Goal: Task Accomplishment & Management: Manage account settings

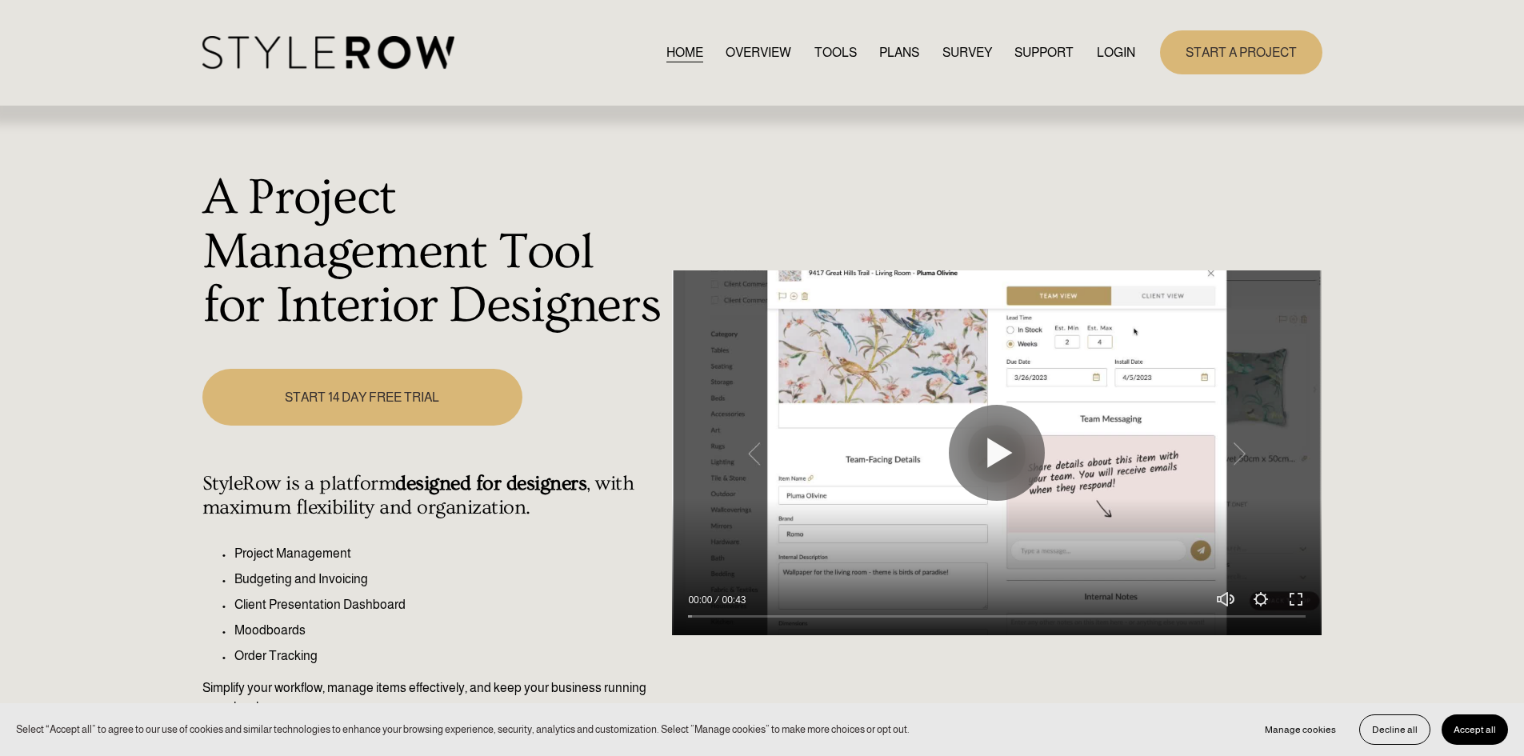
click at [1113, 53] on link "LOGIN" at bounding box center [1116, 53] width 38 height 22
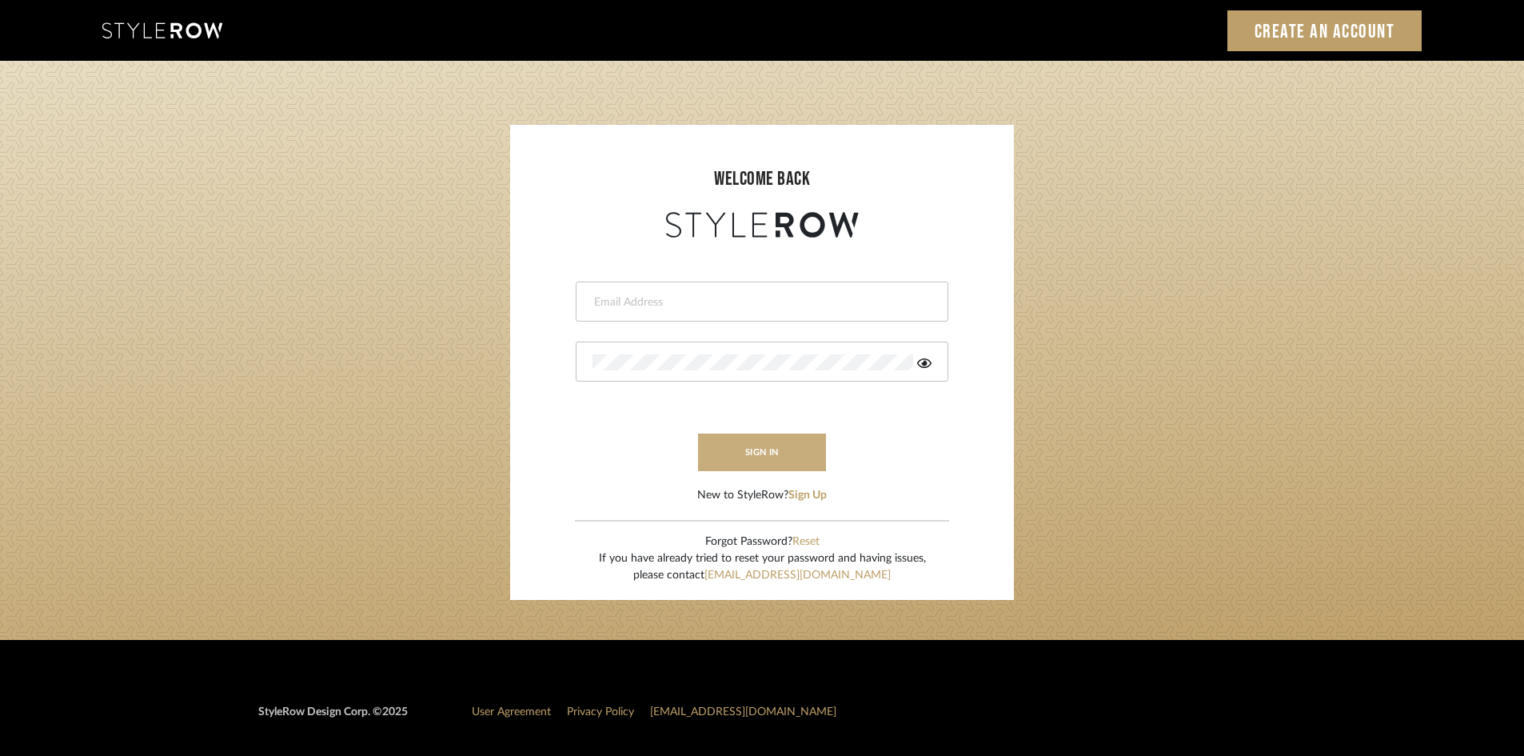
type input "lewisrosedesign@gmail.com"
click at [740, 452] on button "sign in" at bounding box center [762, 453] width 128 height 38
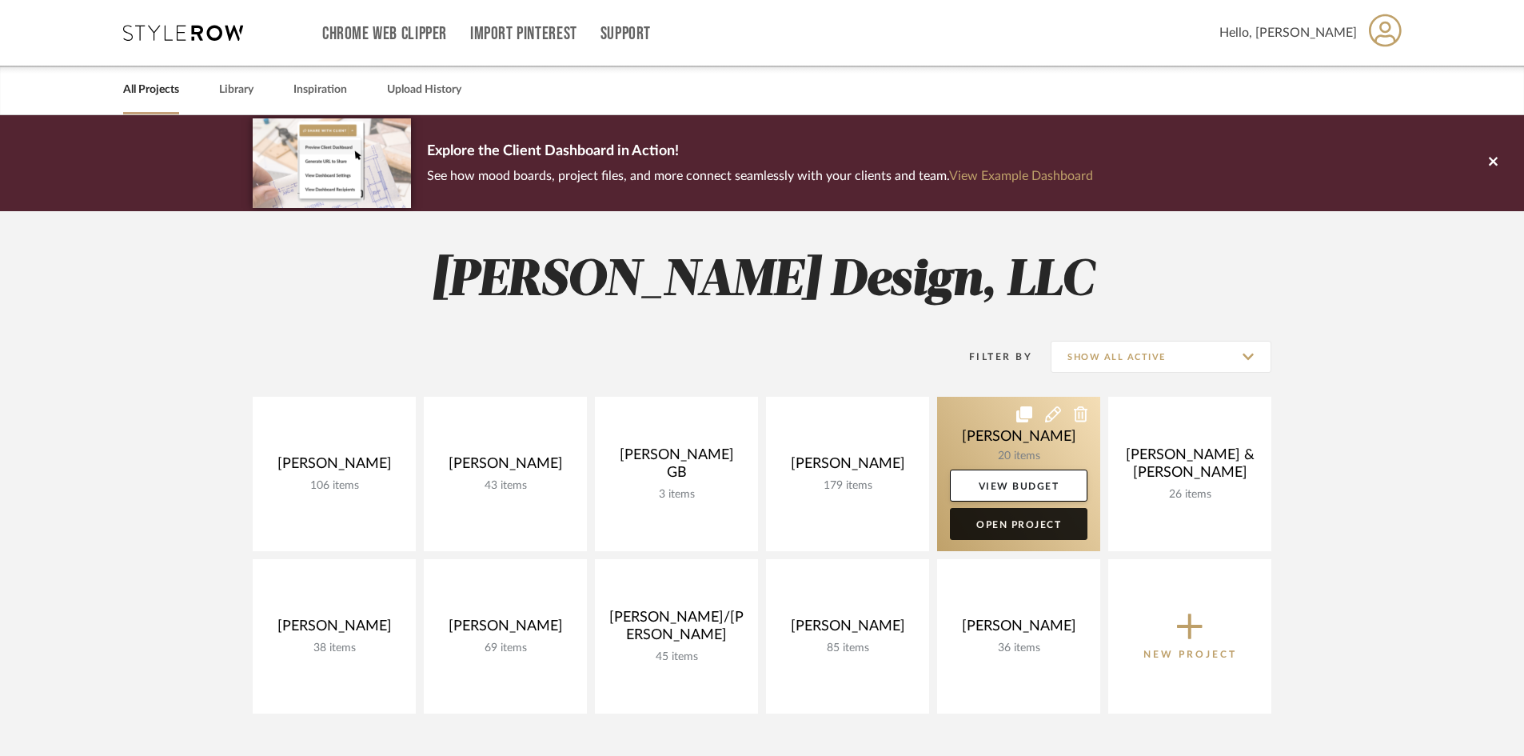
click at [1007, 520] on link "Open Project" at bounding box center [1019, 524] width 138 height 32
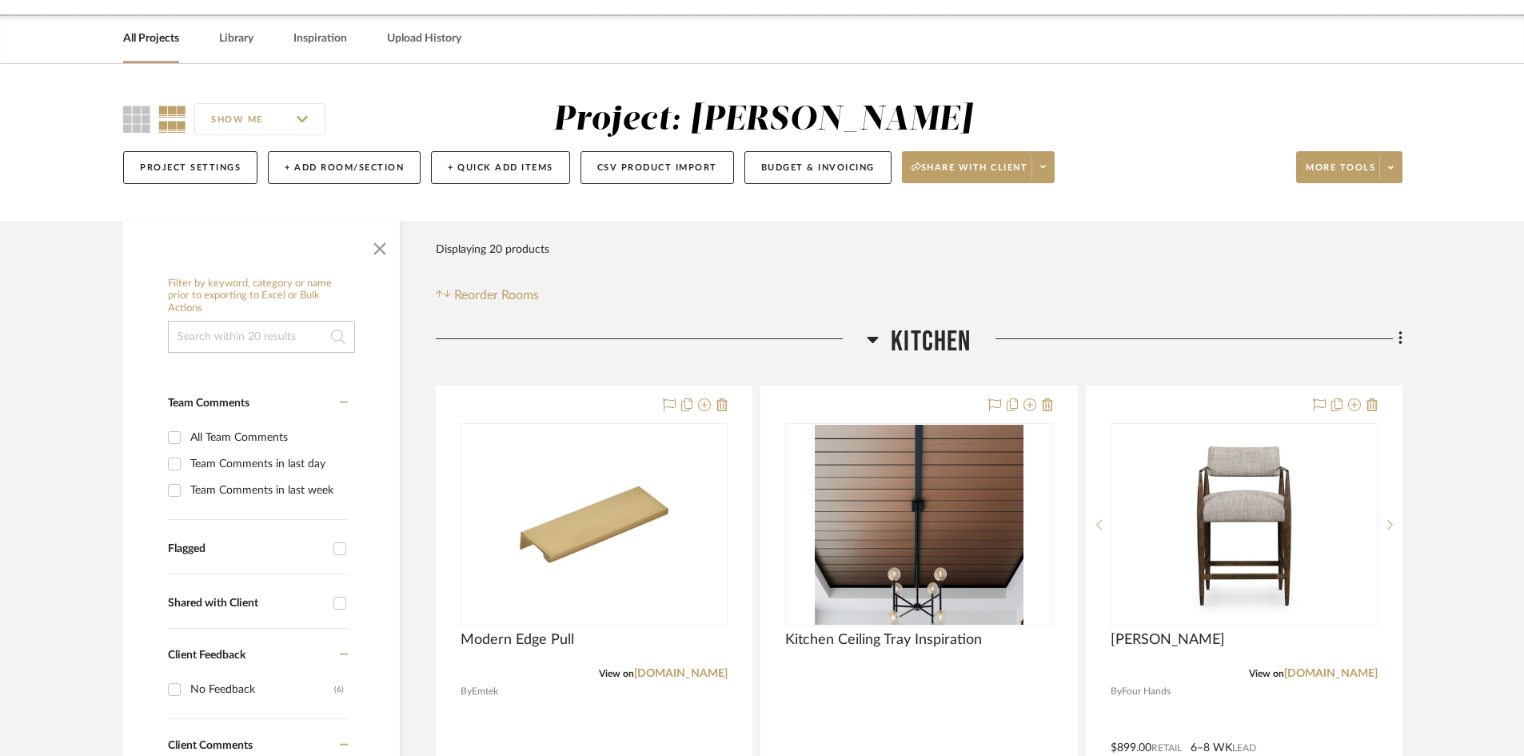
scroll to position [80, 0]
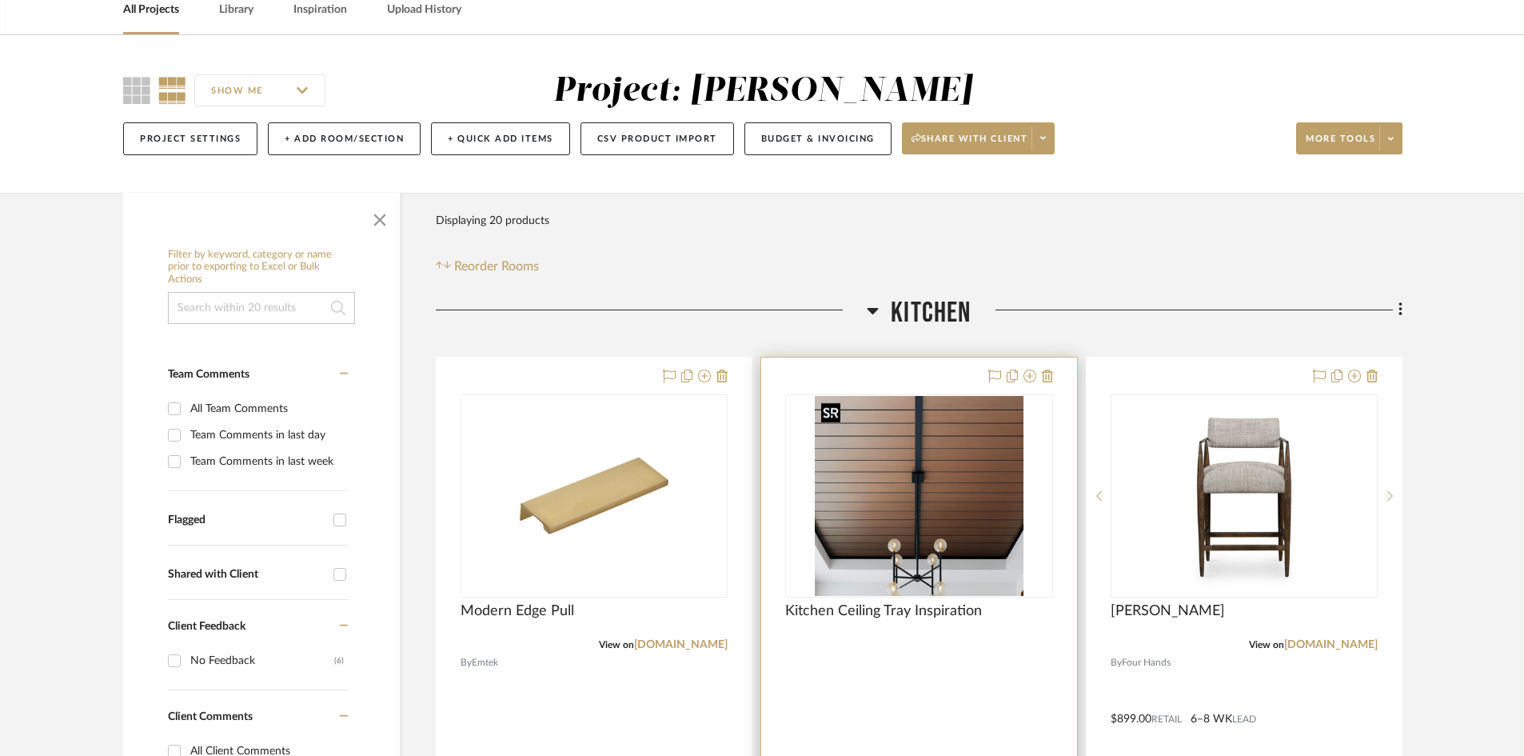
click at [0, 0] on img at bounding box center [0, 0] width 0 height 0
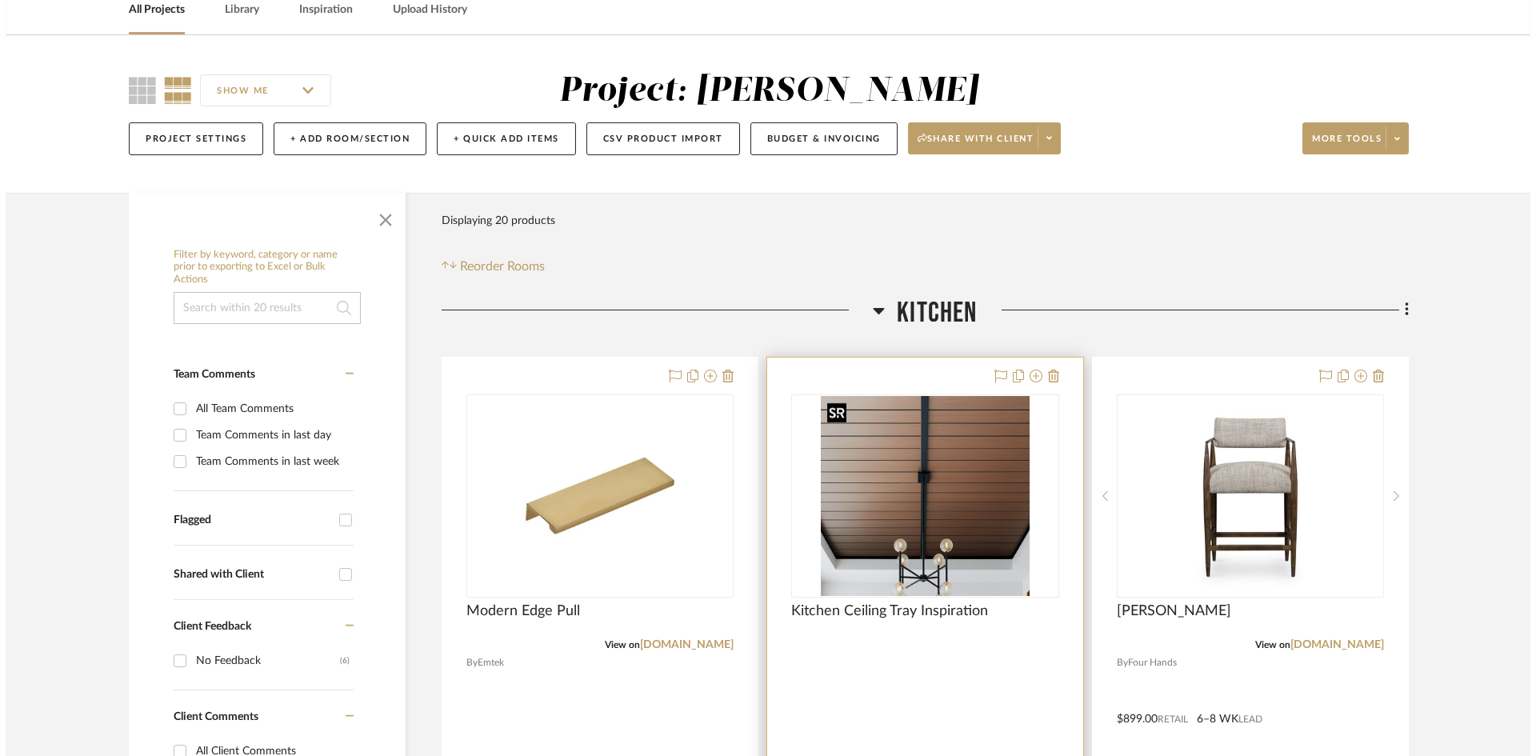
scroll to position [0, 0]
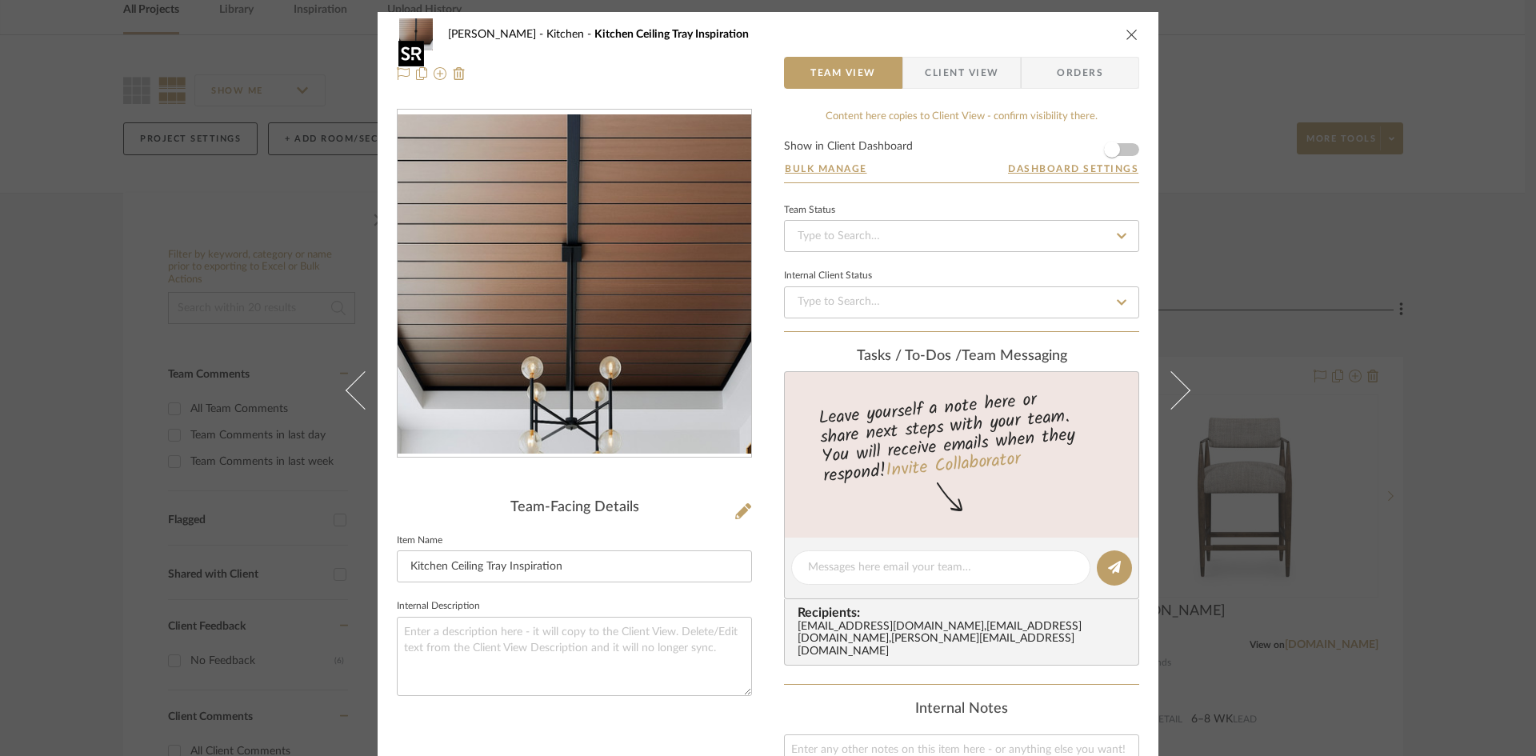
click at [614, 344] on img "0" at bounding box center [575, 283] width 354 height 339
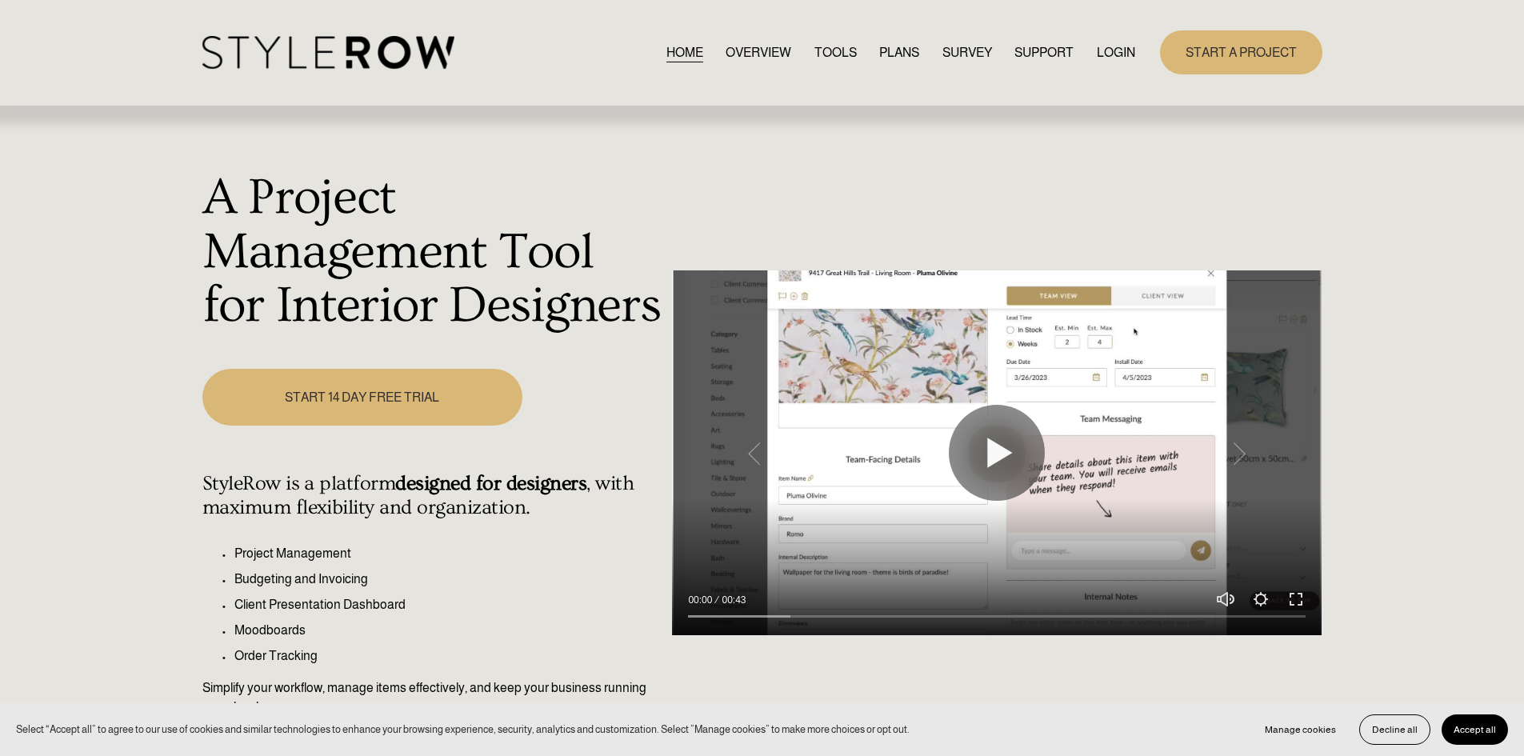
click at [1081, 42] on nav "HOME OVERVIEW TOOLS PLANS SURVEY SUPPORT QUESTIONS FEATURED STYLEBOARD RESOURCE…" at bounding box center [900, 53] width 469 height 22
click at [1105, 50] on link "LOGIN" at bounding box center [1116, 53] width 38 height 22
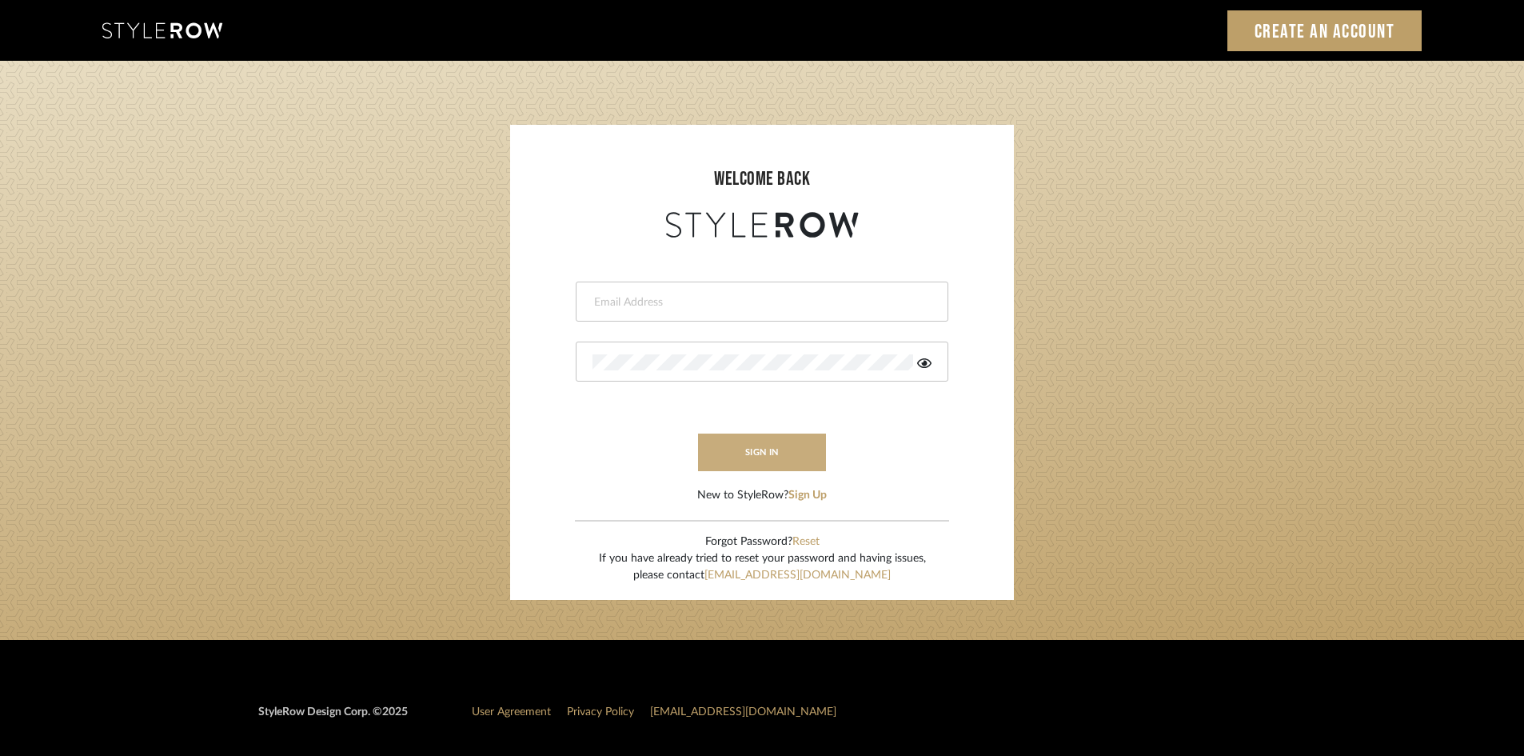
type input "lewisrosedesign@gmail.com"
click at [739, 448] on button "sign in" at bounding box center [762, 453] width 128 height 38
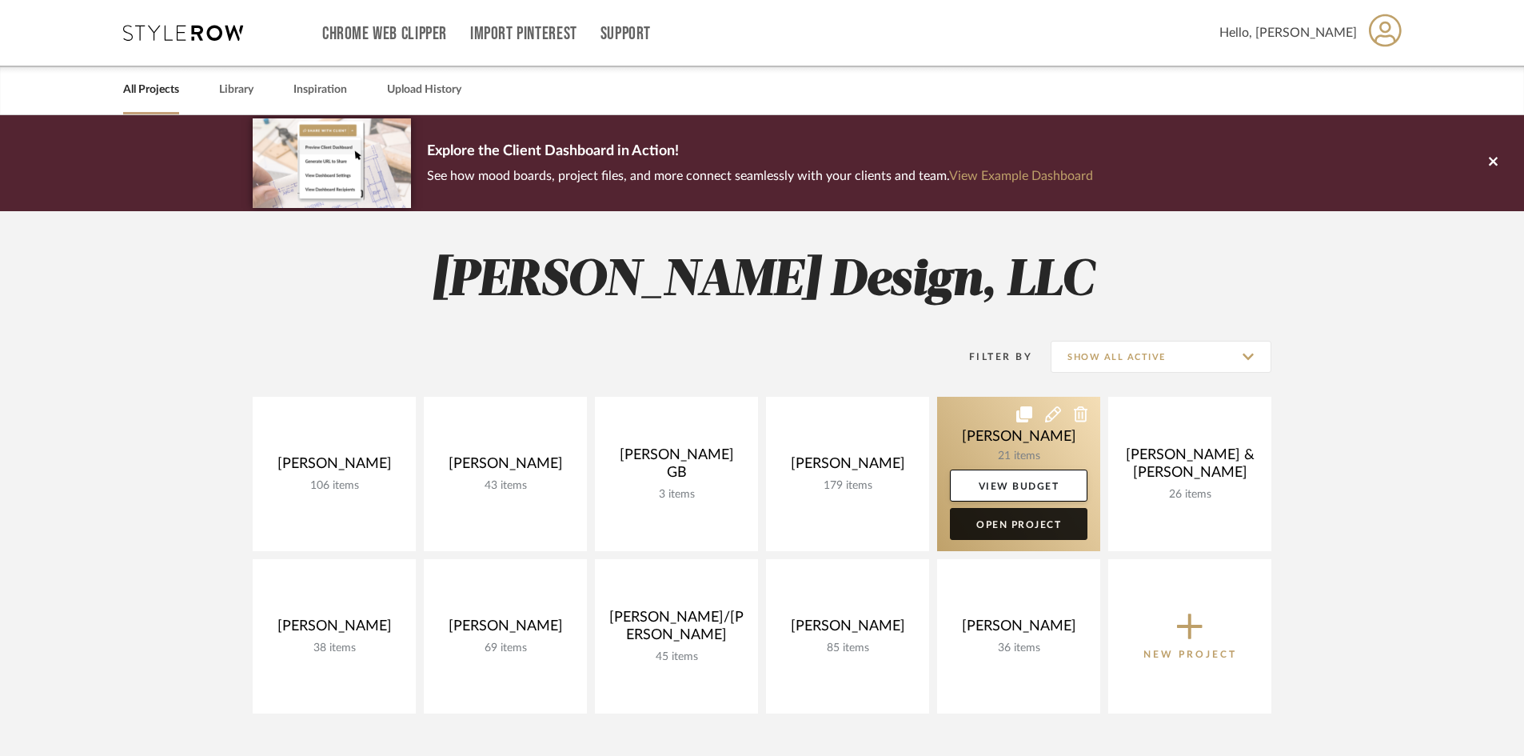
click at [1030, 528] on link "Open Project" at bounding box center [1019, 524] width 138 height 32
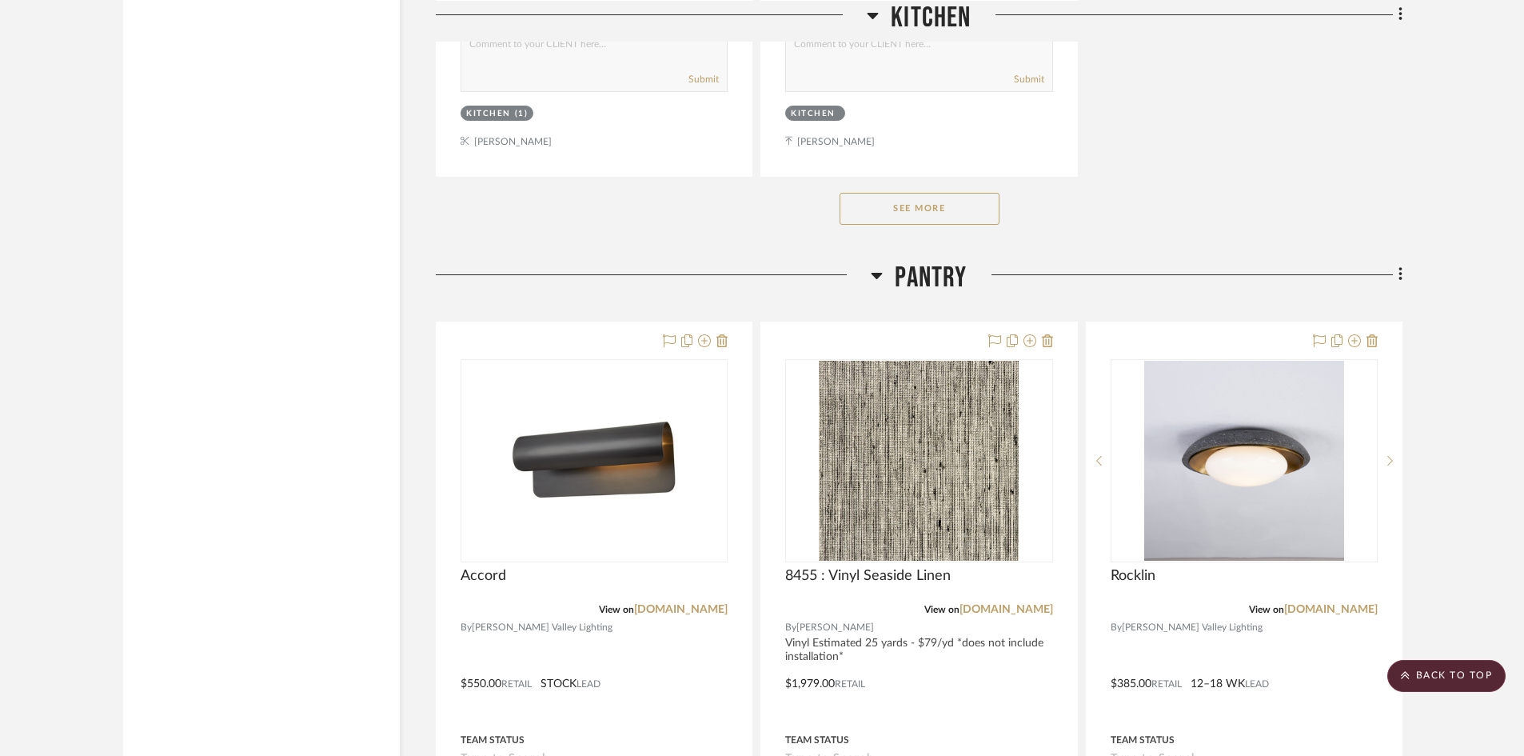
scroll to position [2480, 0]
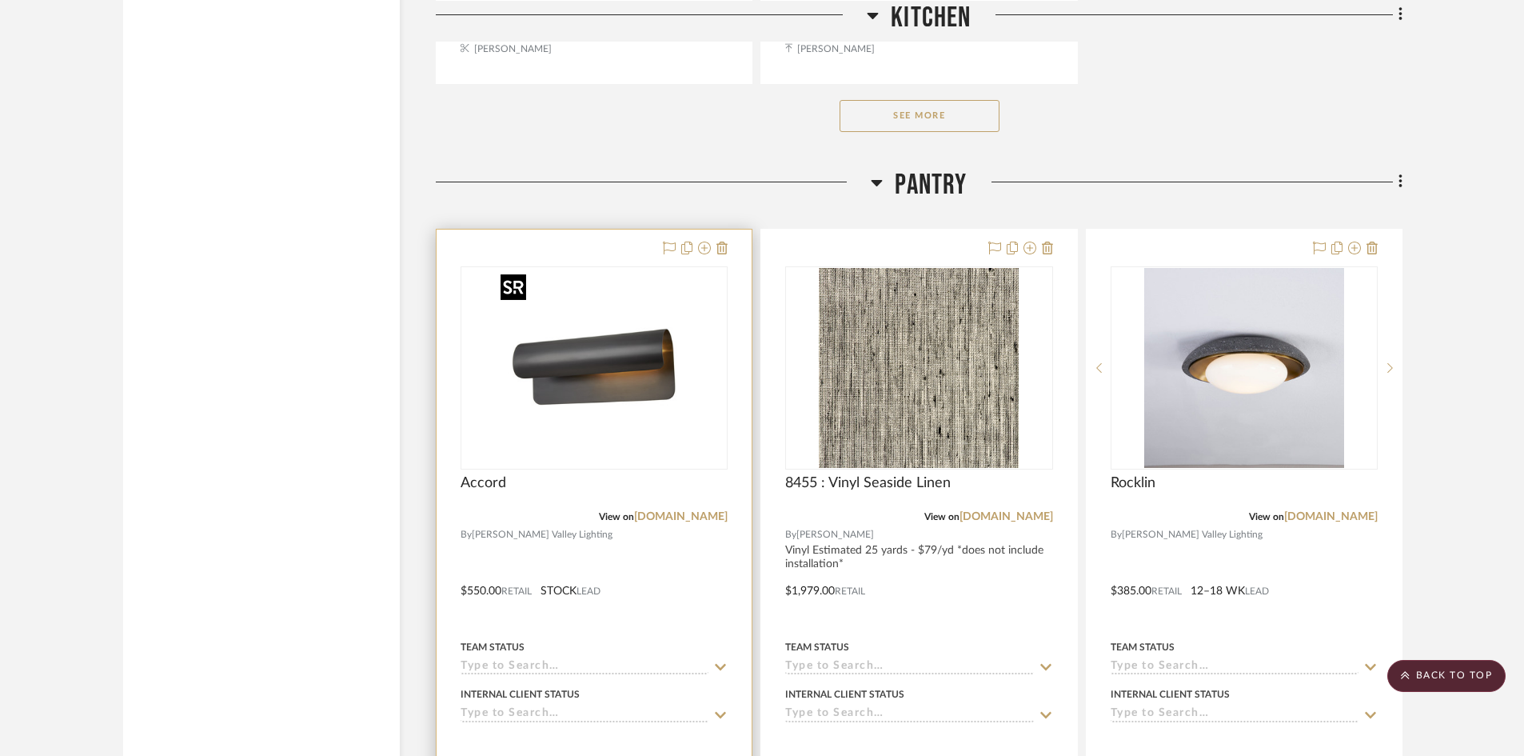
click at [589, 395] on img "0" at bounding box center [594, 368] width 200 height 200
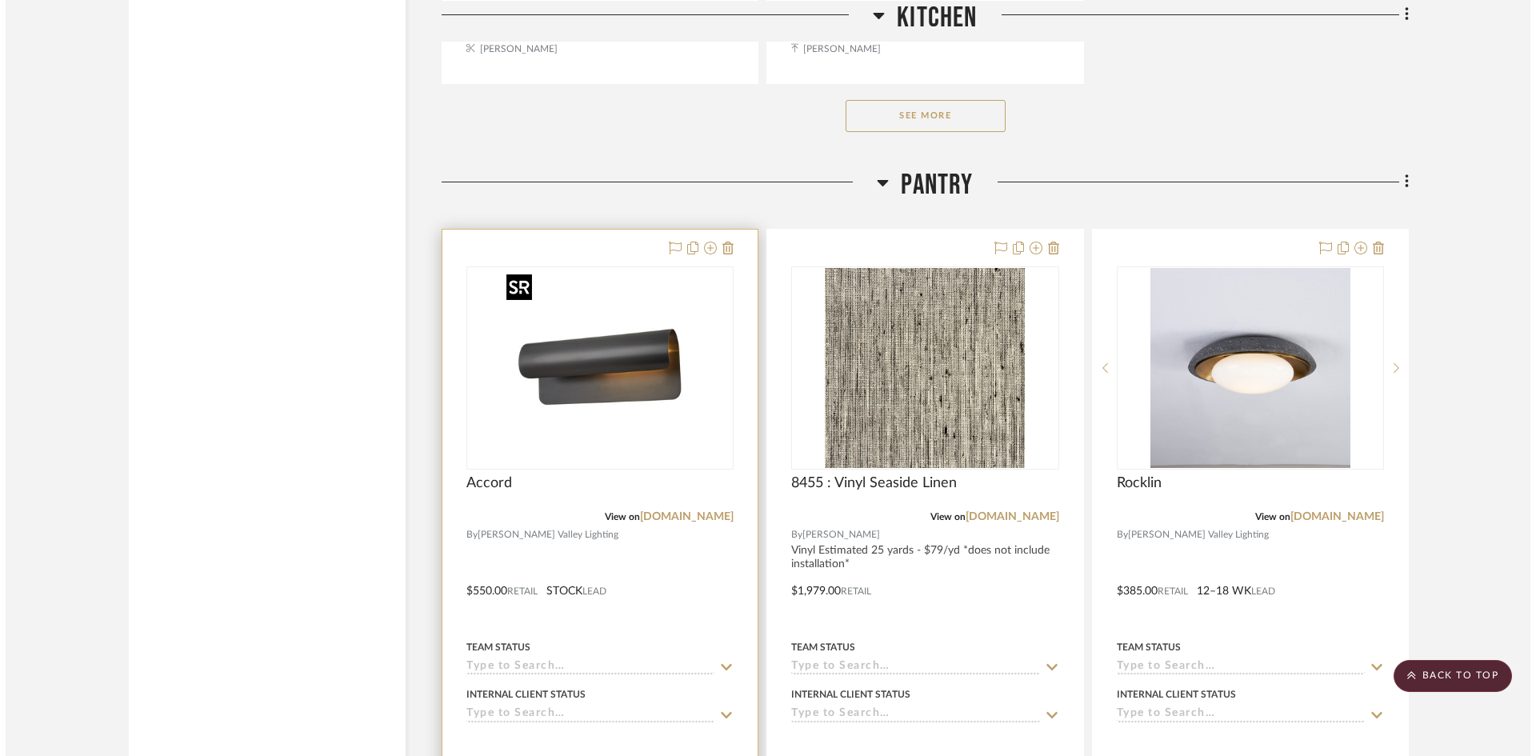
scroll to position [0, 0]
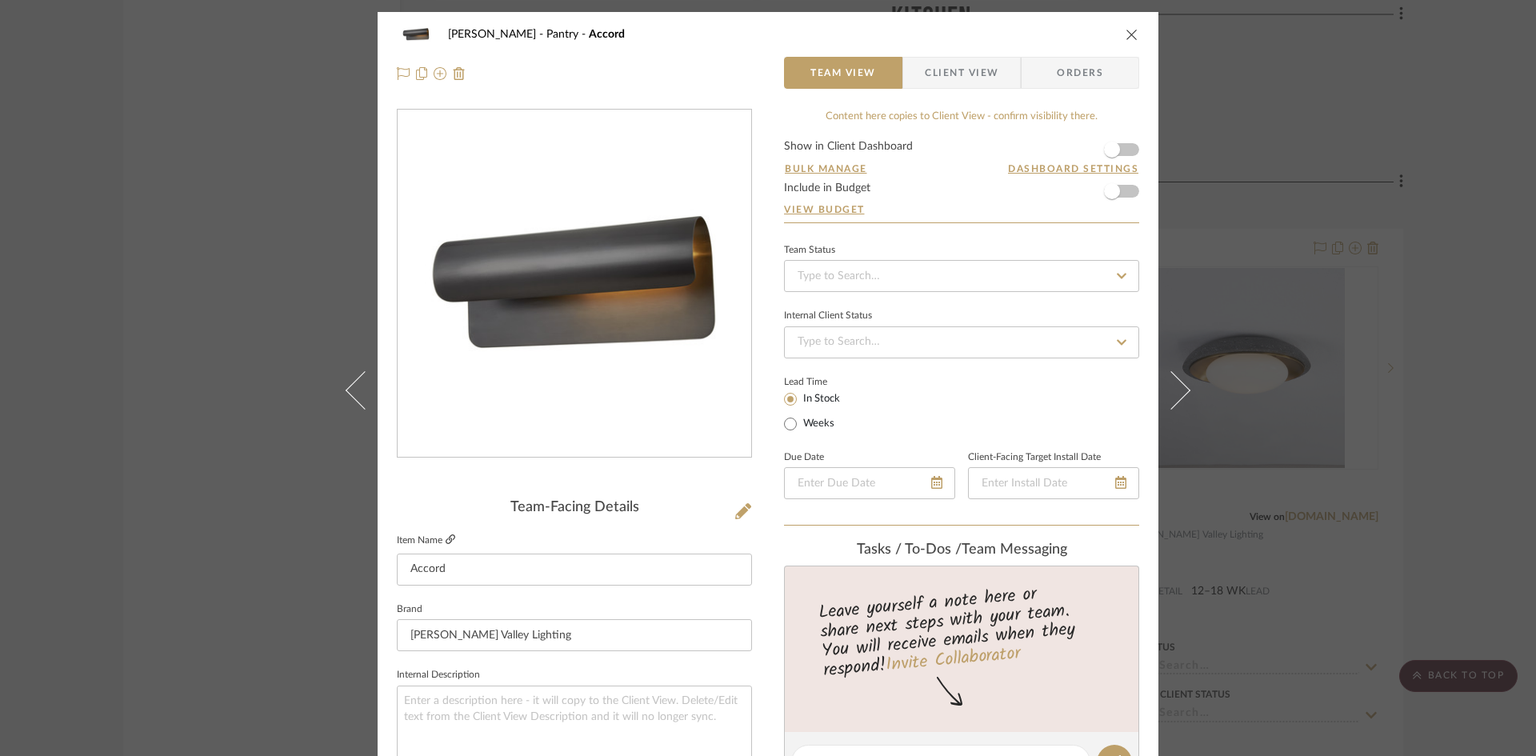
click at [446, 539] on icon at bounding box center [451, 539] width 10 height 10
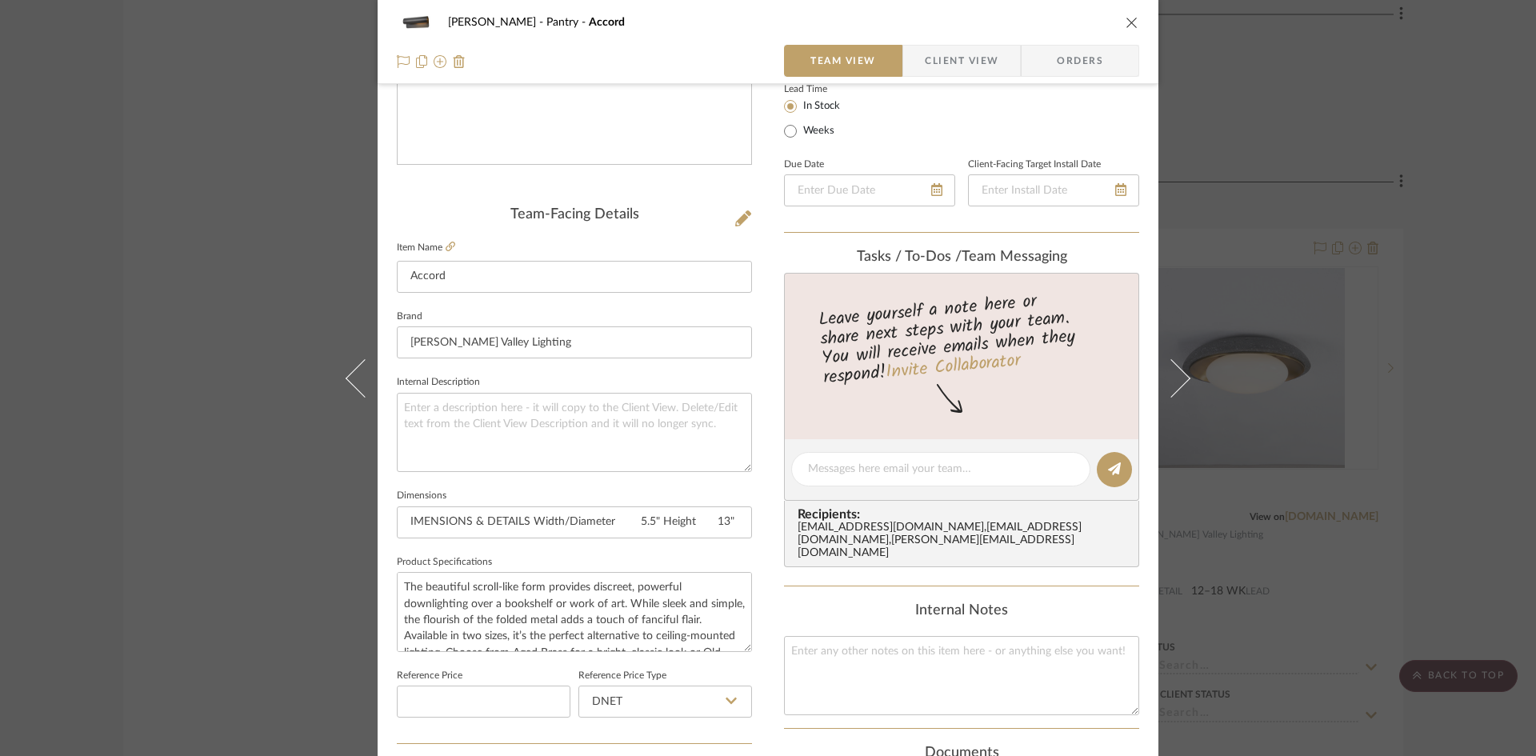
scroll to position [320, 0]
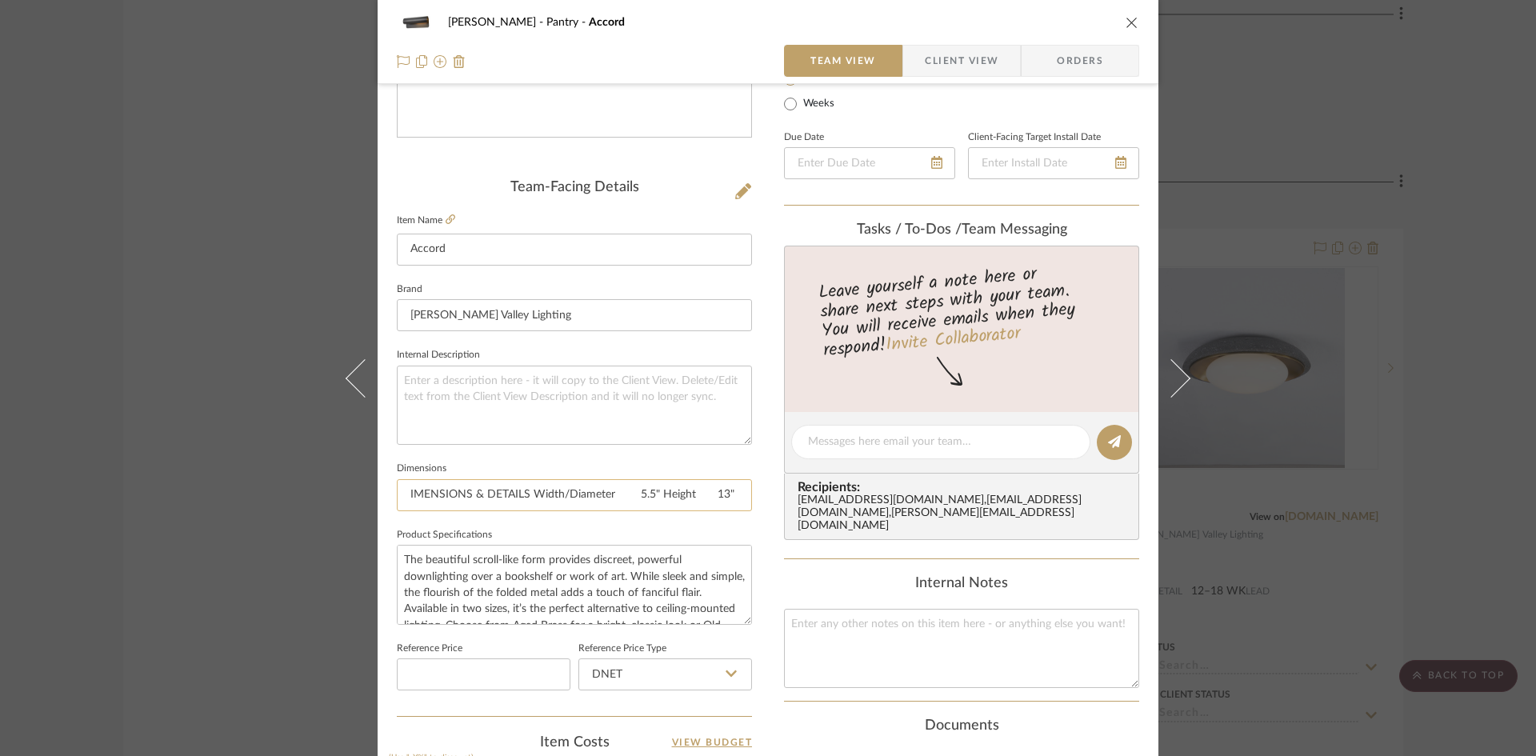
drag, startPoint x: 398, startPoint y: 489, endPoint x: 630, endPoint y: 490, distance: 232.8
click at [630, 490] on input "IMENSIONS & DETAILS Width/Diameter 5.5" Height 13" Extension 4.25" Top To Cente…" at bounding box center [574, 495] width 355 height 32
click at [507, 492] on input "IMENSIONS & DETAILS Width/Diameter 5.5" Height 13" Extension 4.25" Top To Cente…" at bounding box center [574, 495] width 355 height 32
drag, startPoint x: 525, startPoint y: 494, endPoint x: 235, endPoint y: 478, distance: 290.0
click at [235, 478] on div "Keuler Pantry Accord Team View Client View Orders Team-Facing Details Item Name…" at bounding box center [768, 378] width 1536 height 756
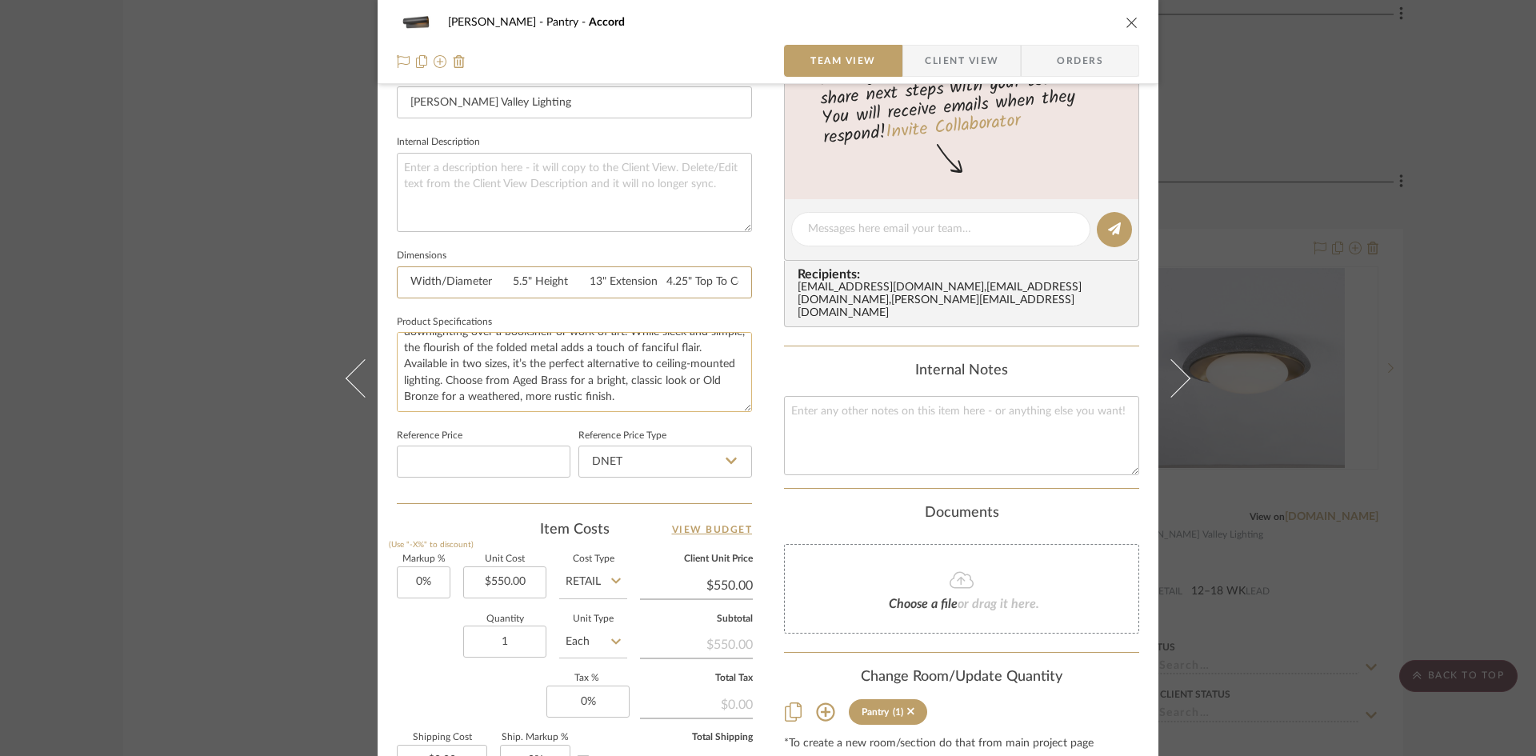
scroll to position [560, 0]
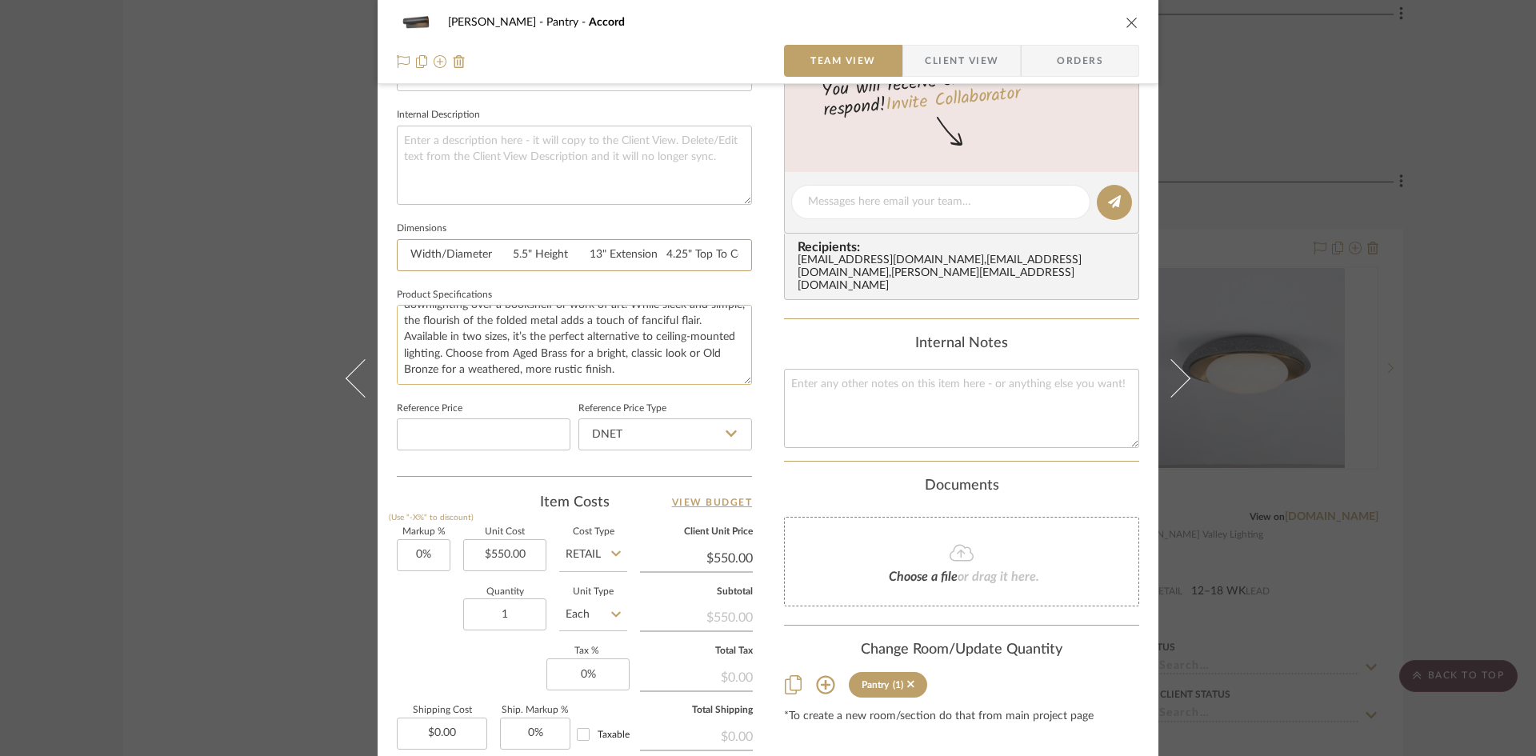
type input "Width/Diameter 5.5" Height 13" Extension 4.25" Top To Center 6.5" Weight 12.1 lb"
drag, startPoint x: 486, startPoint y: 350, endPoint x: 494, endPoint y: 352, distance: 8.2
click at [494, 352] on textarea "The beautiful scroll-like form provides discreet, powerful downlighting over a …" at bounding box center [574, 344] width 355 height 79
click at [513, 350] on textarea "The beautiful scroll-like form provides discreet, powerful downlighting over a …" at bounding box center [574, 344] width 355 height 79
click at [60, 418] on div "Keuler Pantry Accord Team View Client View Orders Team-Facing Details Item Name…" at bounding box center [768, 378] width 1536 height 756
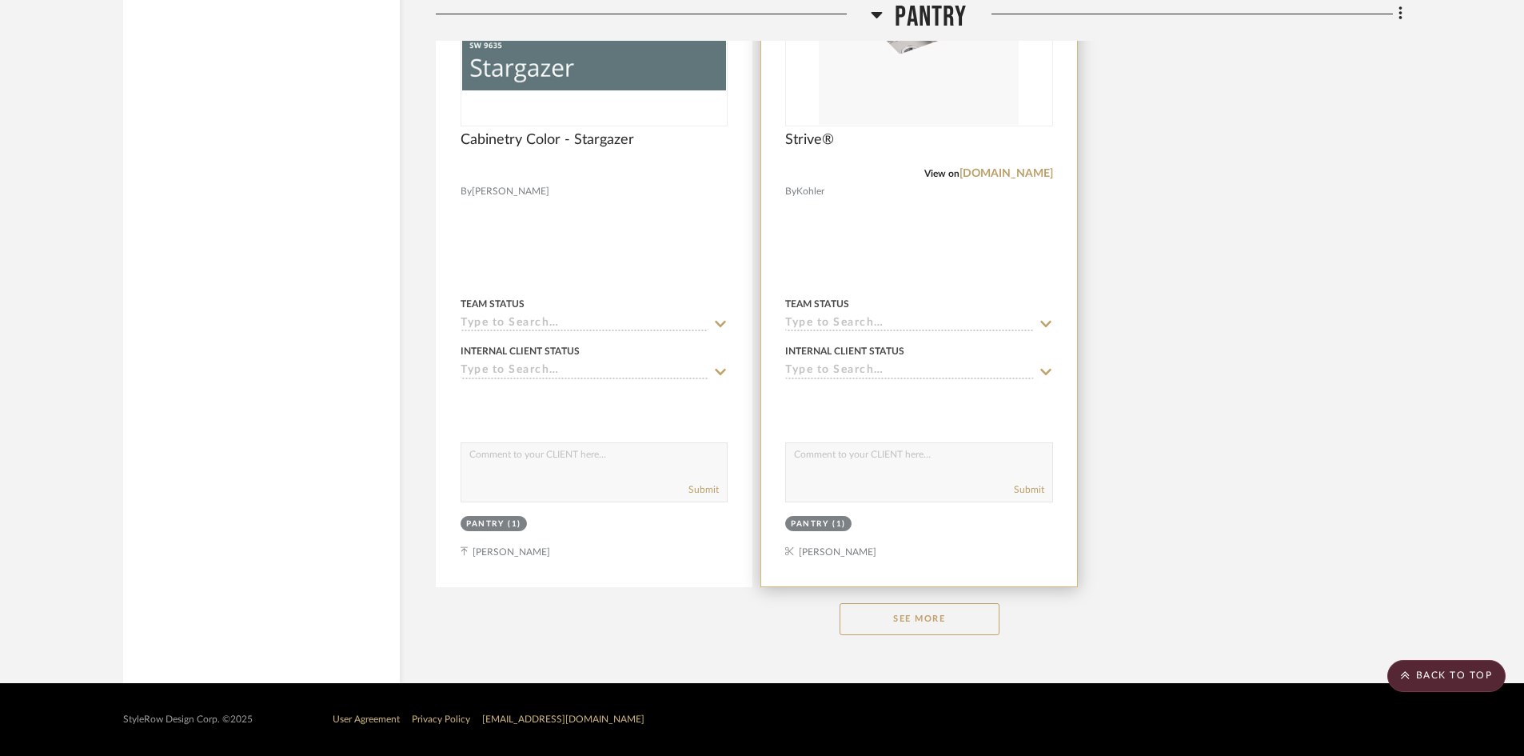
scroll to position [4246, 0]
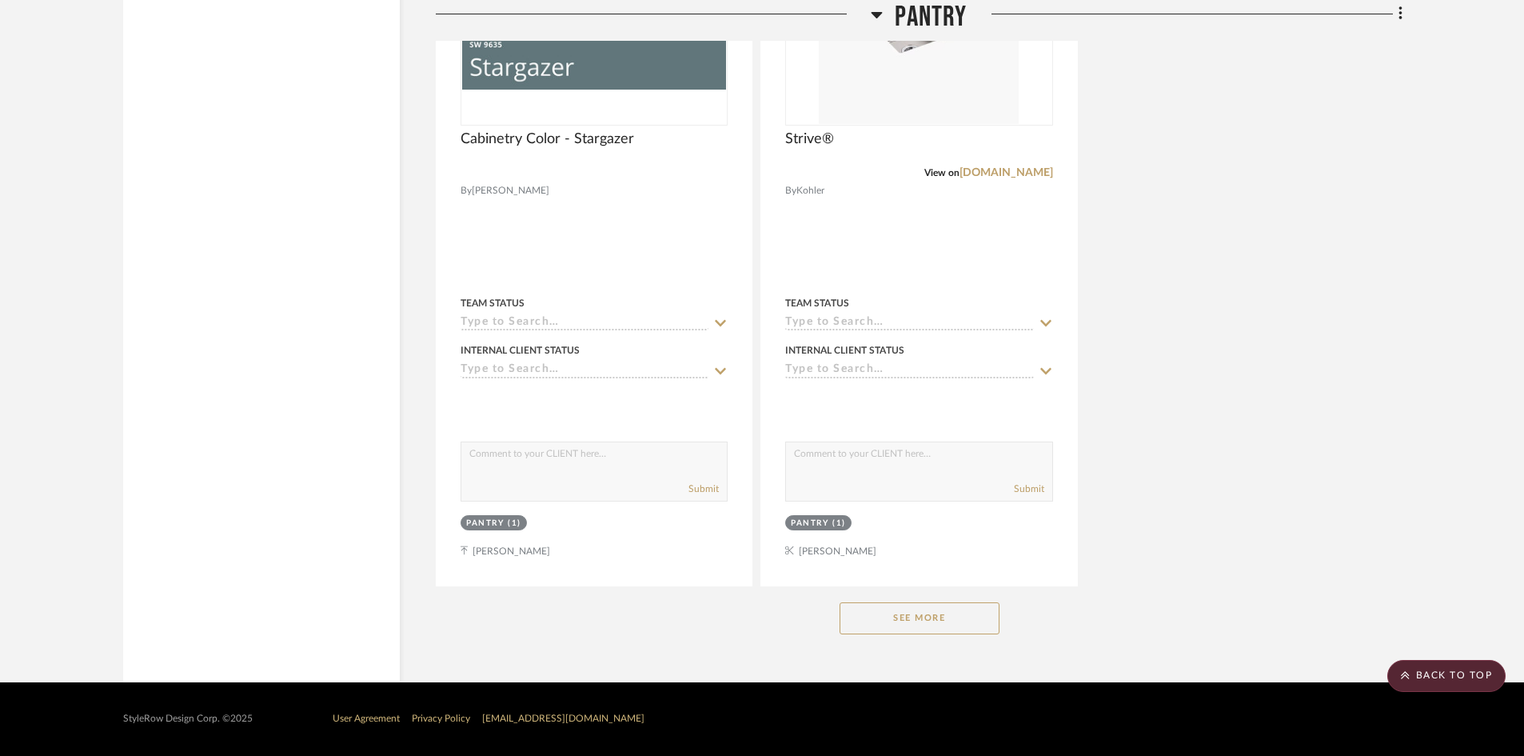
click at [930, 621] on button "See More" at bounding box center [920, 618] width 160 height 32
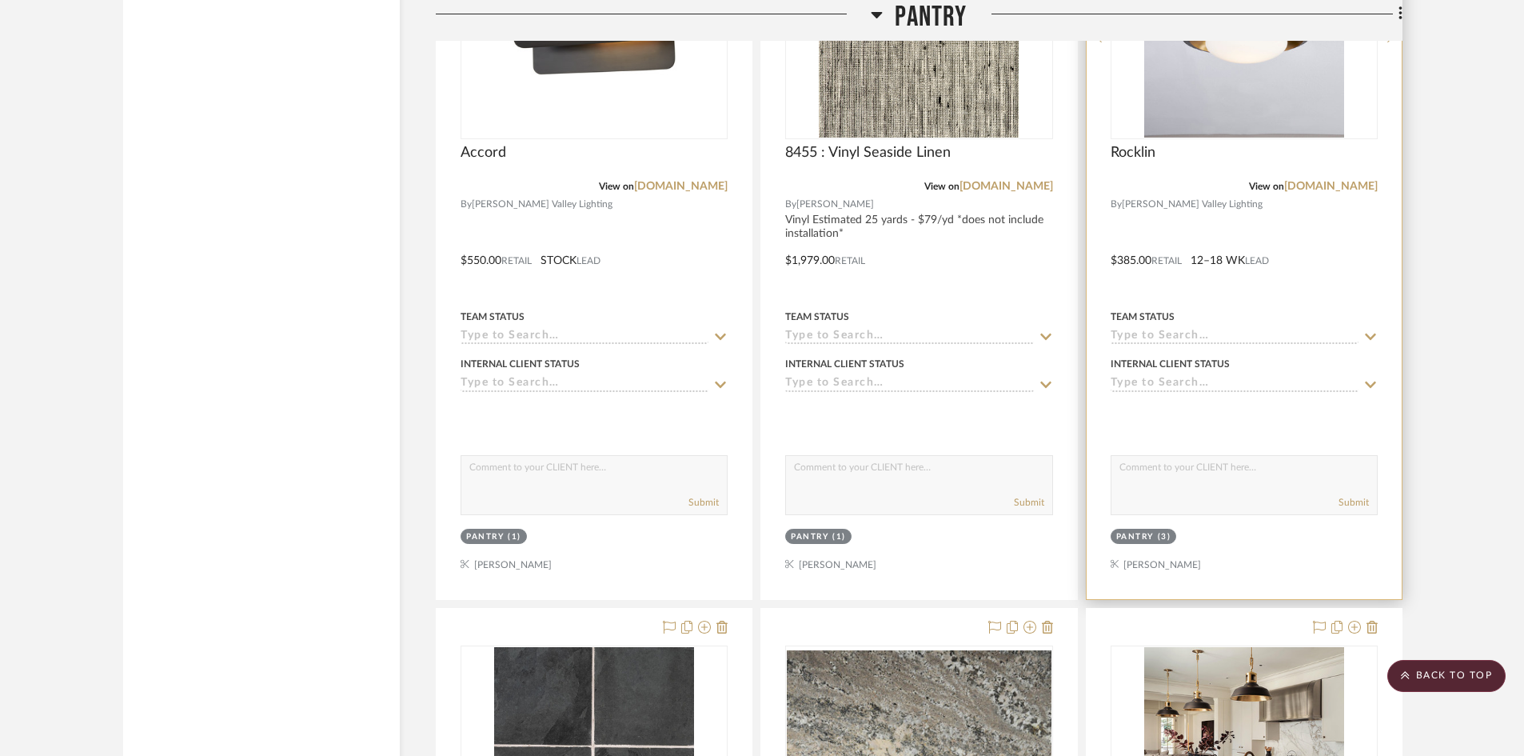
scroll to position [2646, 0]
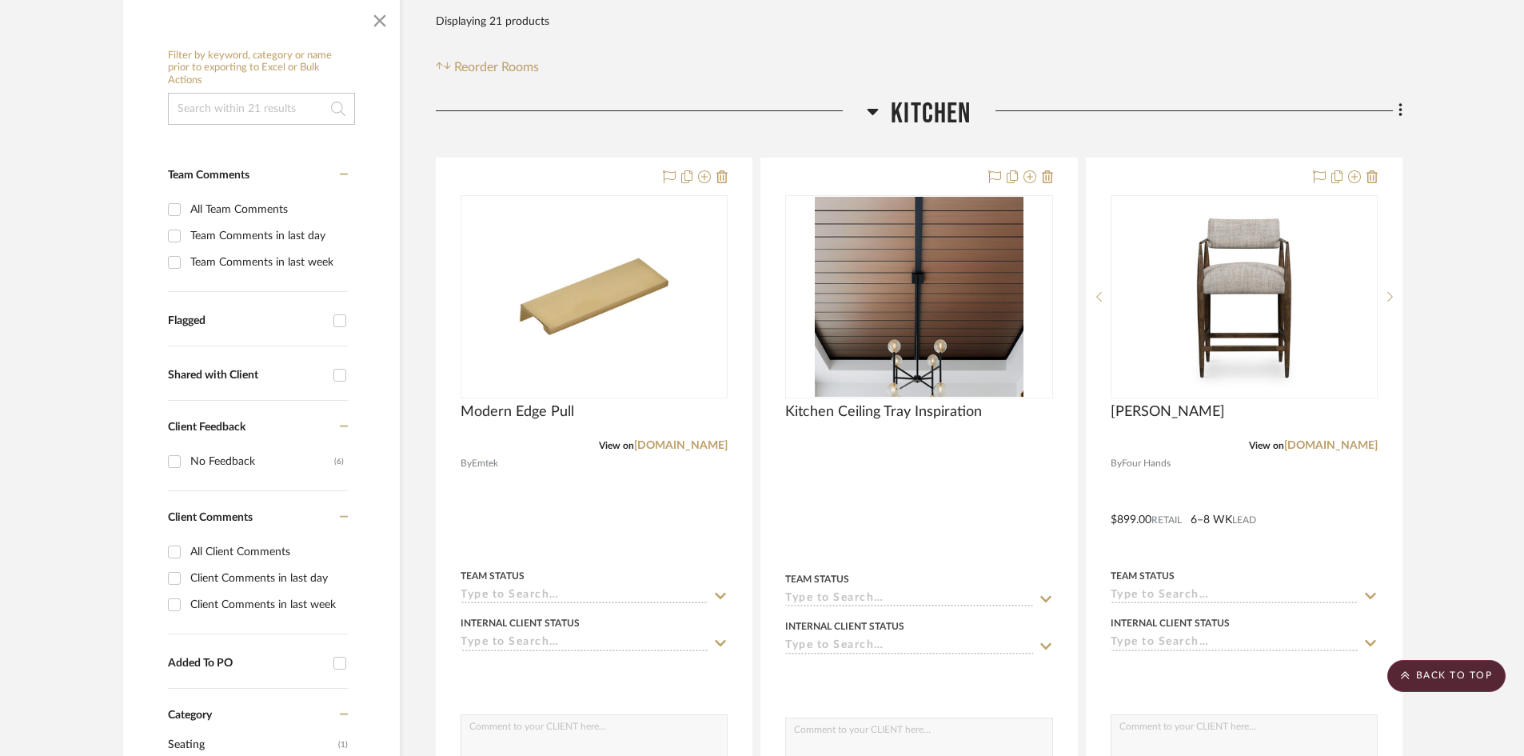
scroll to position [0, 0]
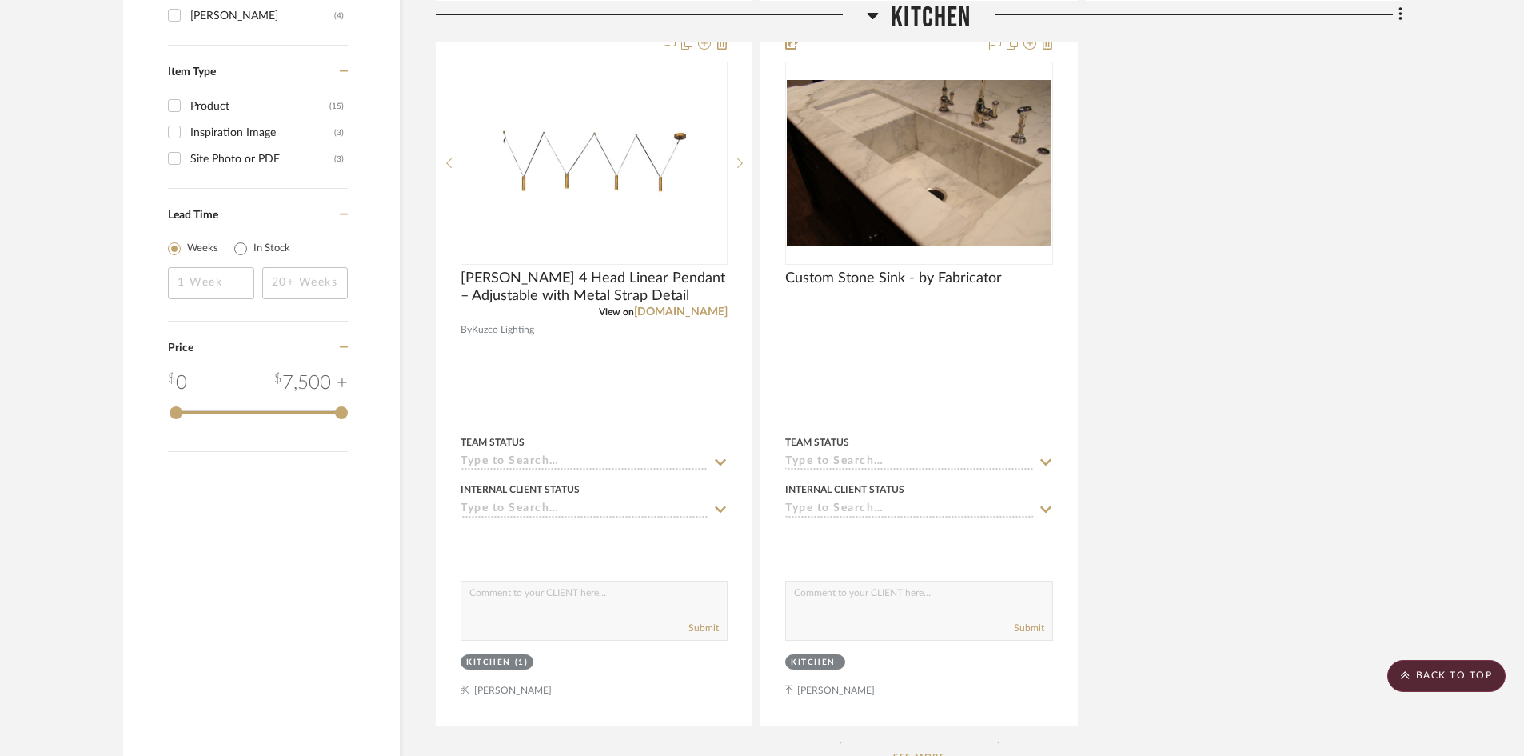
scroll to position [2000, 0]
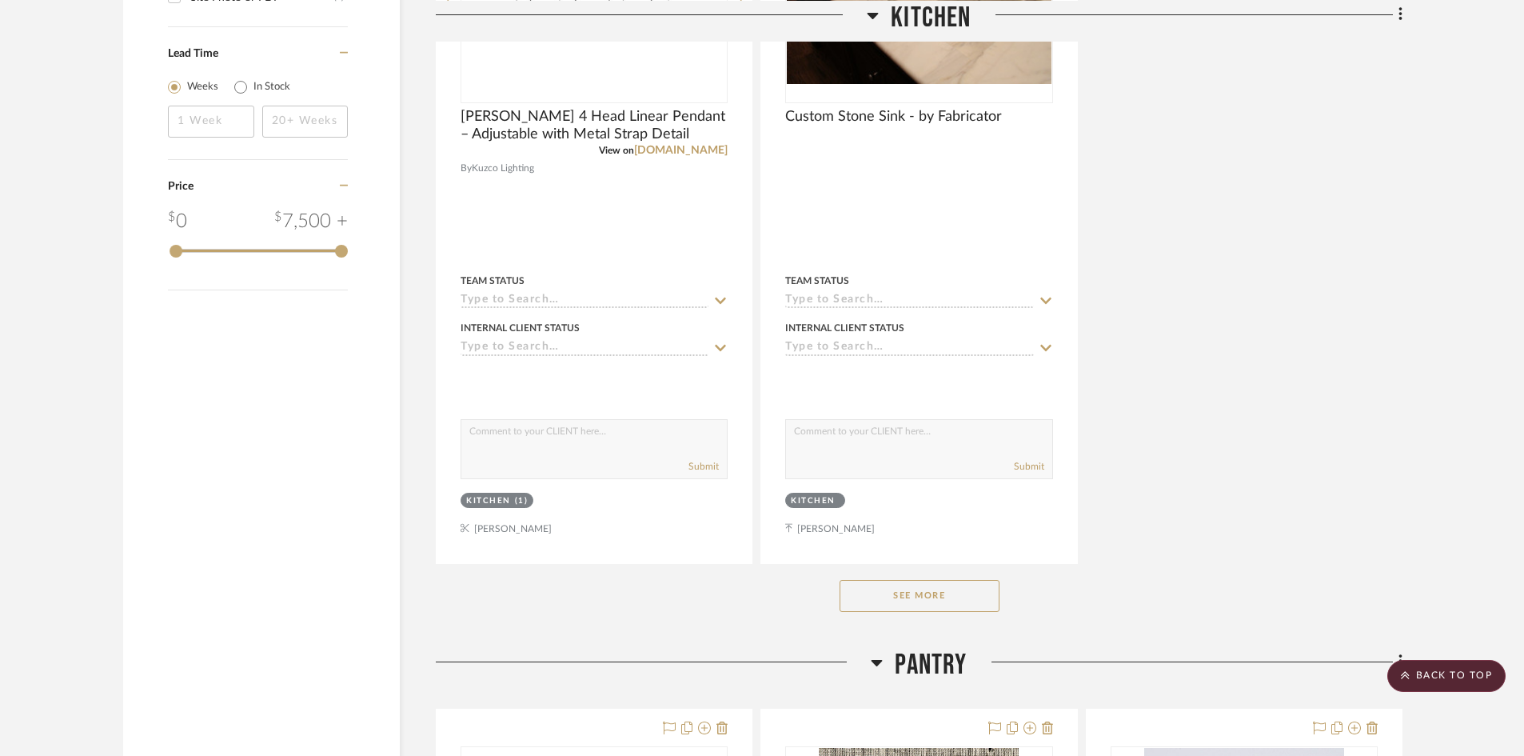
click at [942, 594] on button "See More" at bounding box center [920, 596] width 160 height 32
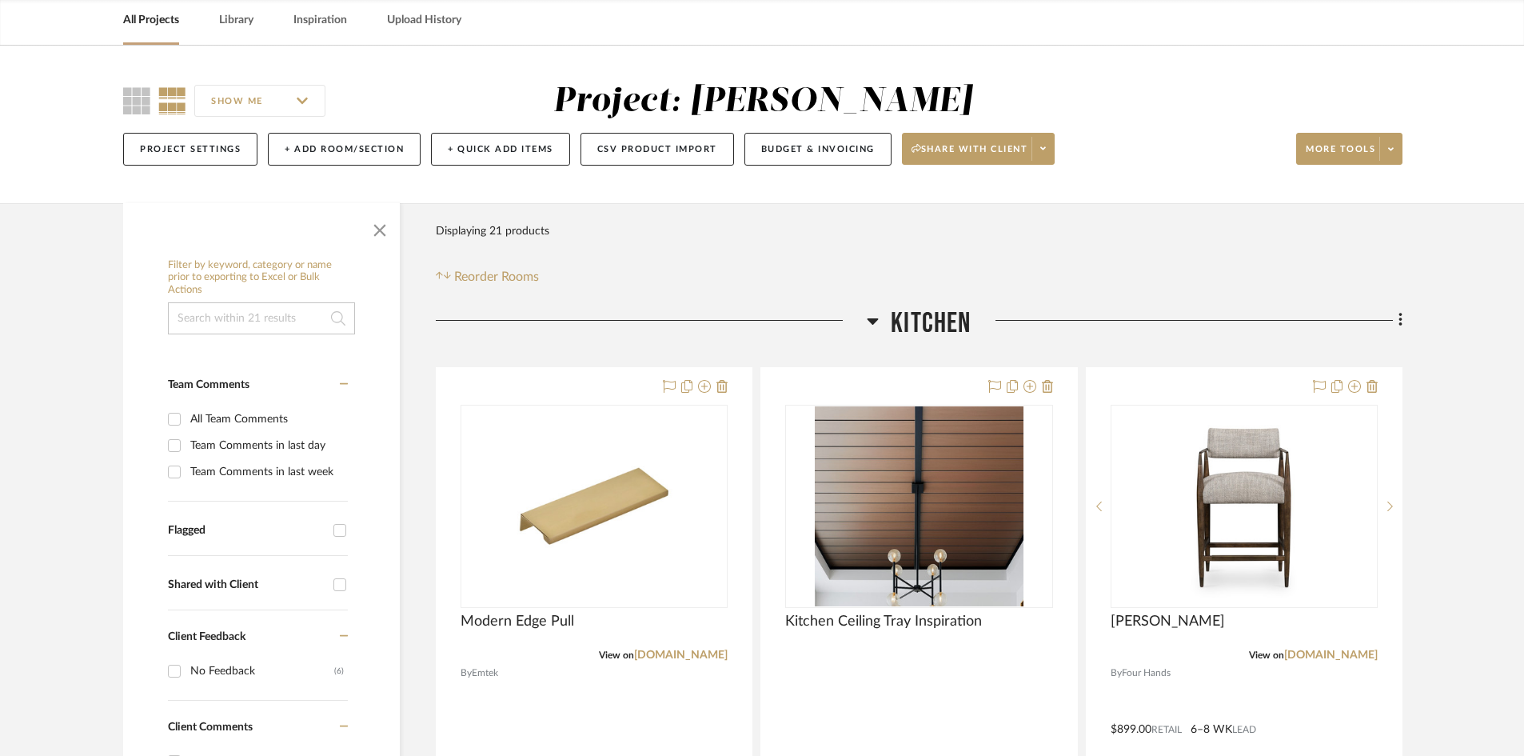
scroll to position [0, 0]
